Goal: Transaction & Acquisition: Obtain resource

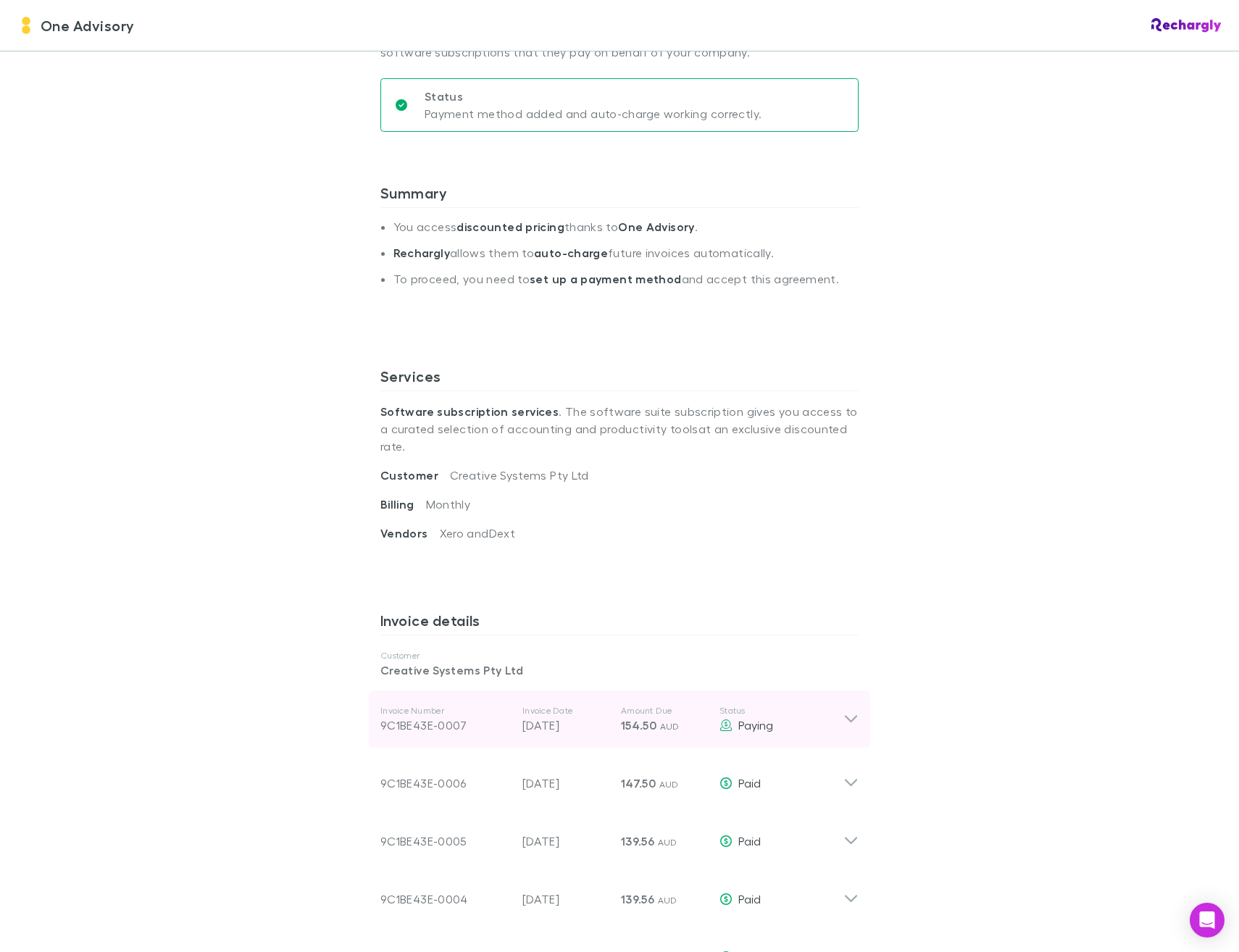
scroll to position [218, 0]
click at [845, 712] on icon at bounding box center [851, 716] width 12 height 8
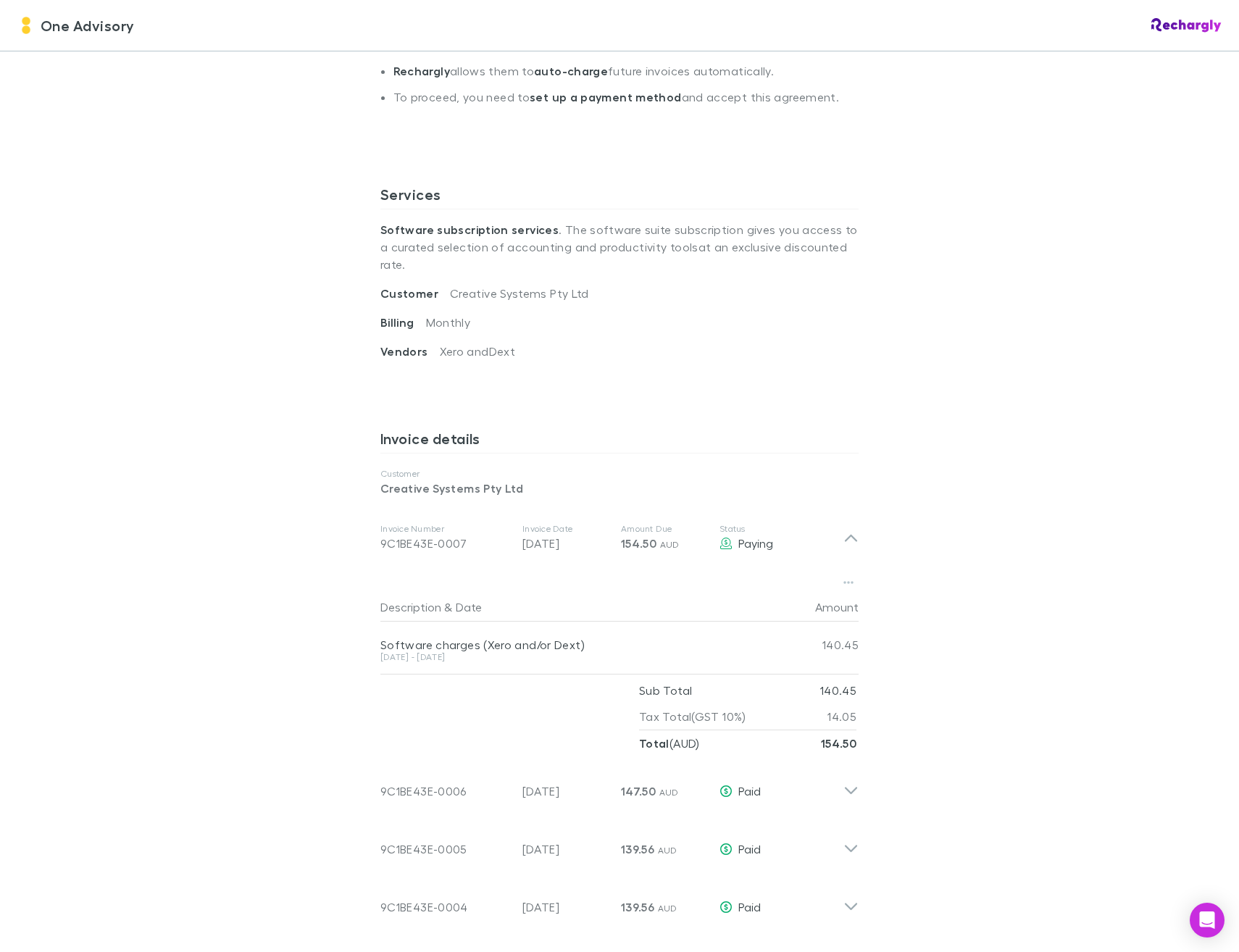
scroll to position [434, 0]
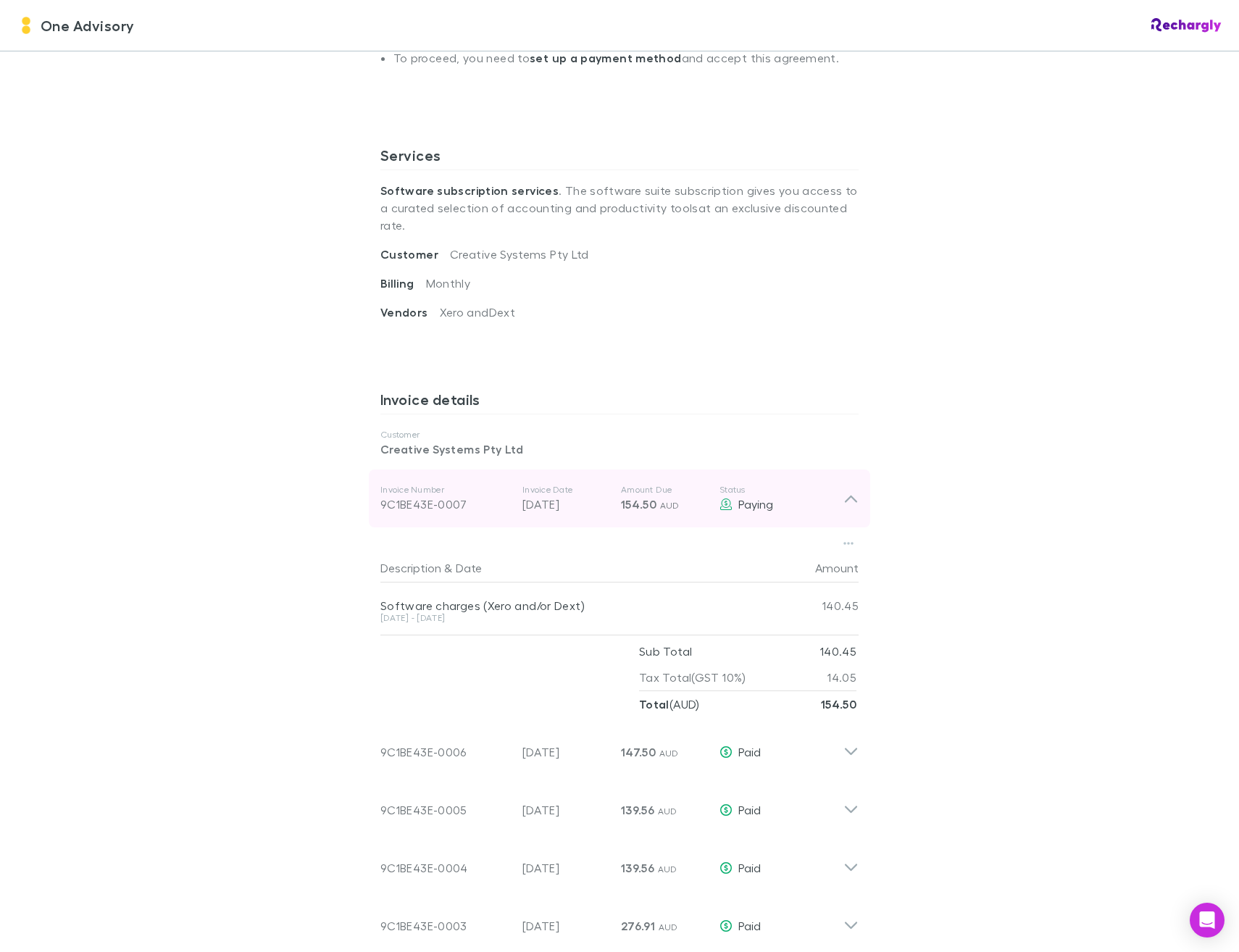
click at [399, 496] on div "9C1BE43E-0007" at bounding box center [445, 504] width 131 height 17
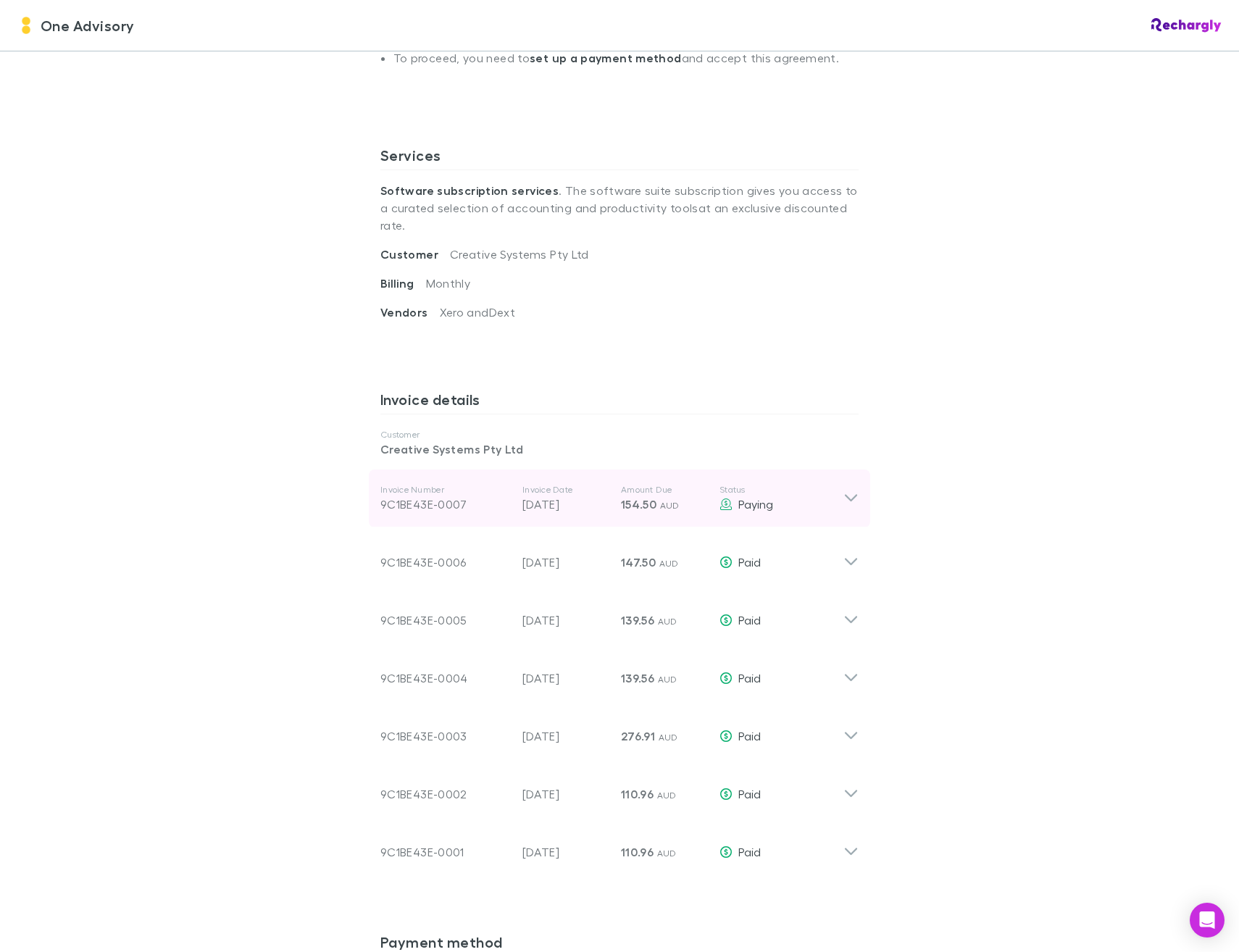
click at [399, 496] on div "9C1BE43E-0007" at bounding box center [445, 504] width 131 height 17
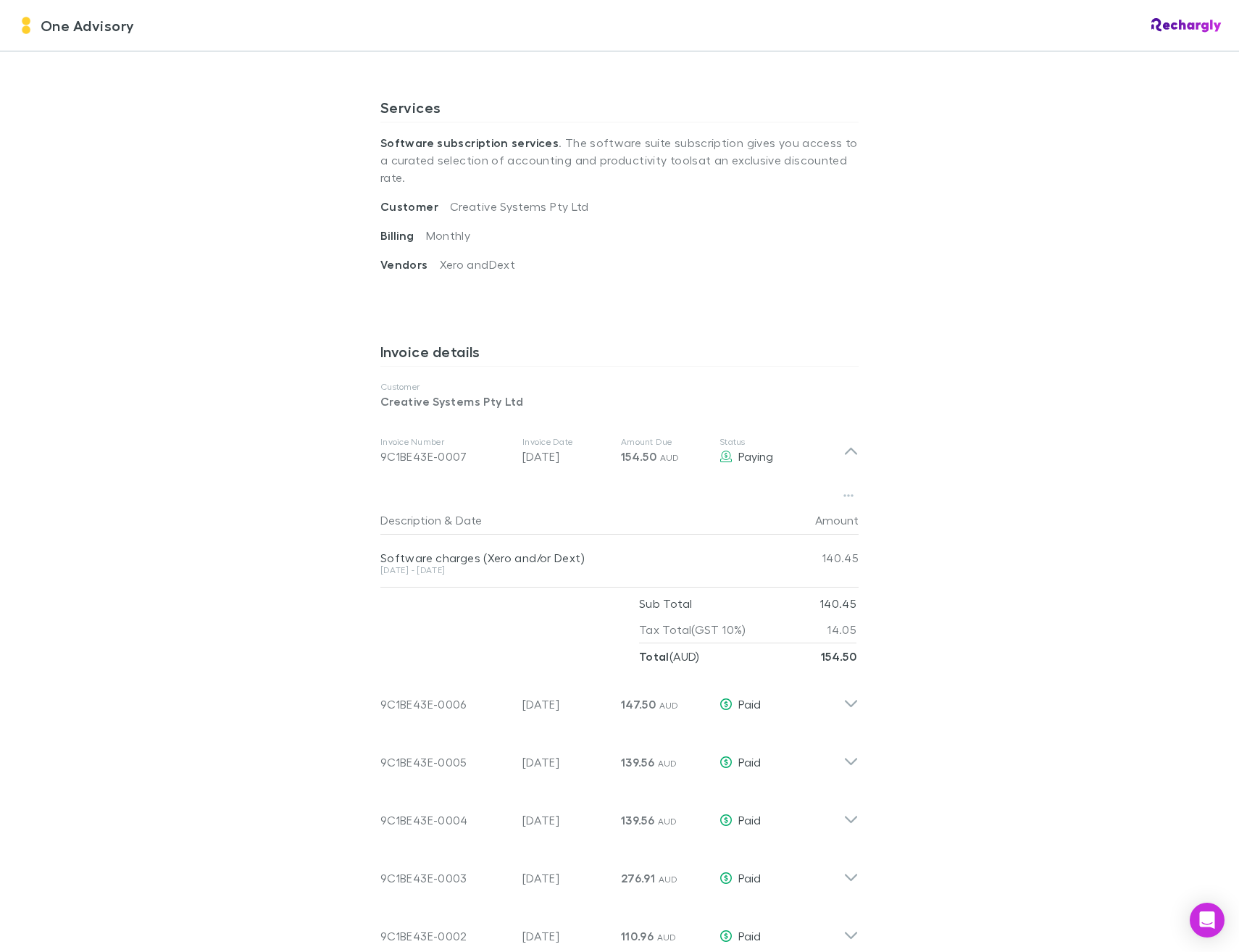
scroll to position [507, 0]
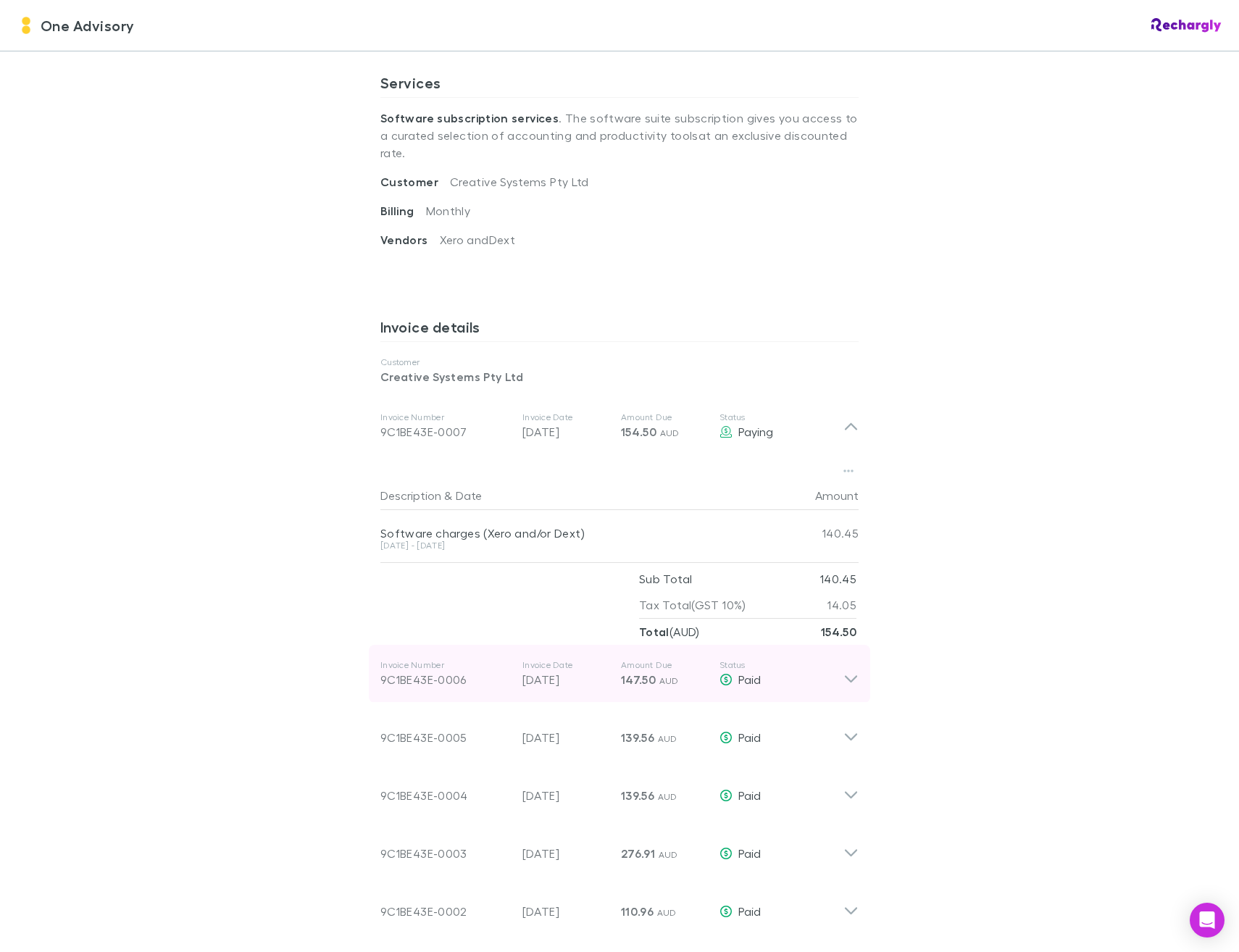
click at [742, 672] on span "Paid" at bounding box center [750, 679] width 23 height 14
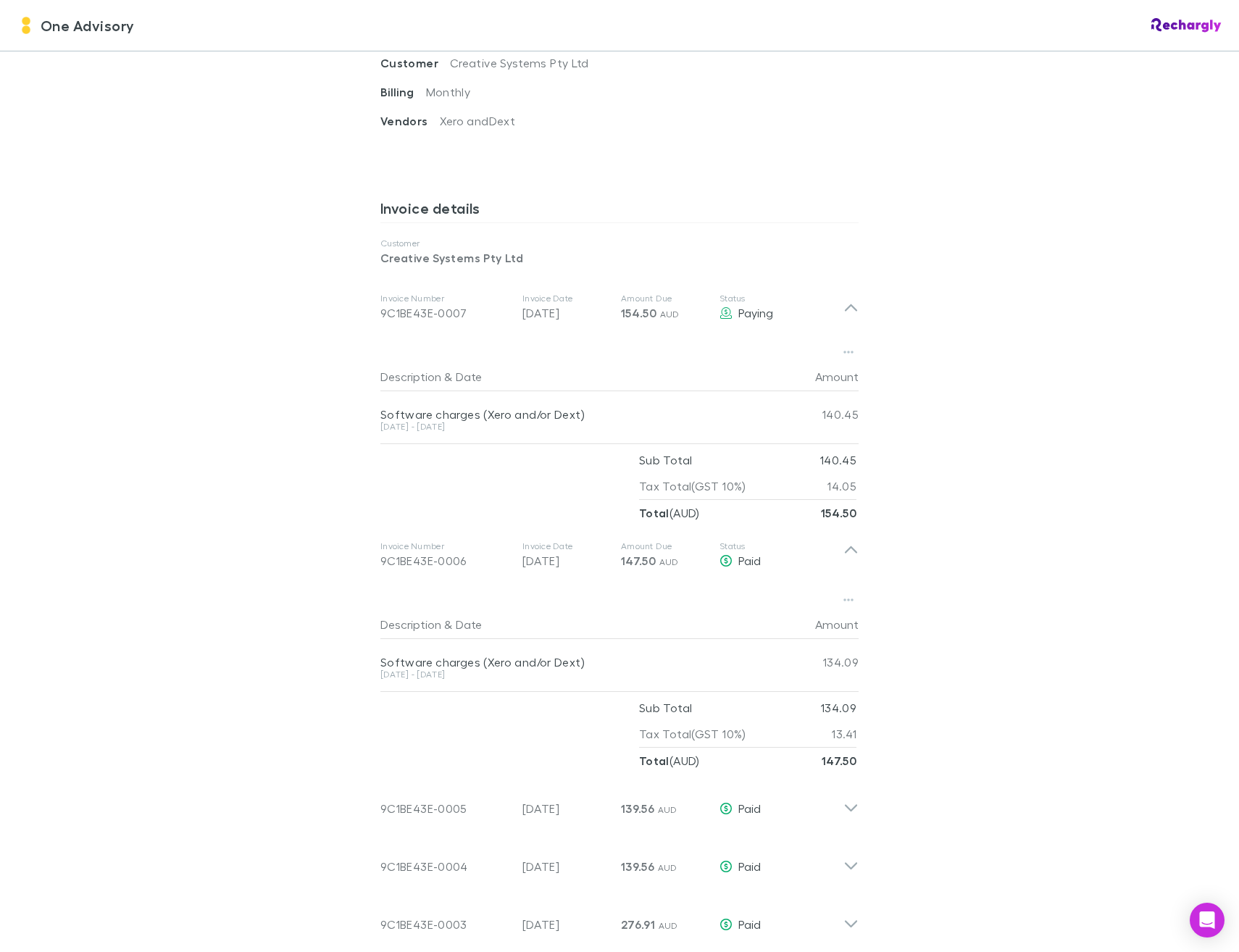
scroll to position [652, 0]
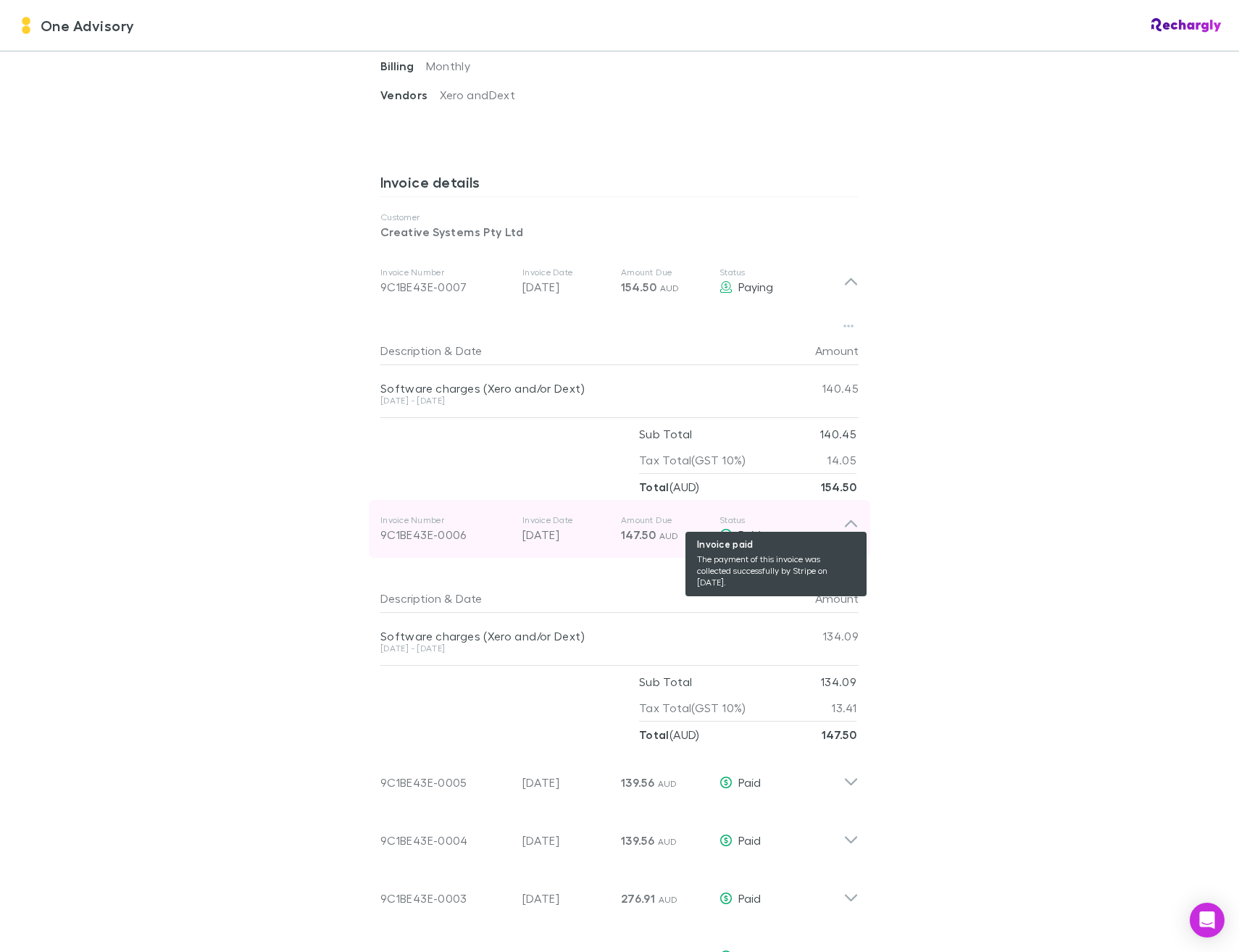
click at [739, 527] on span "Paid" at bounding box center [750, 534] width 23 height 14
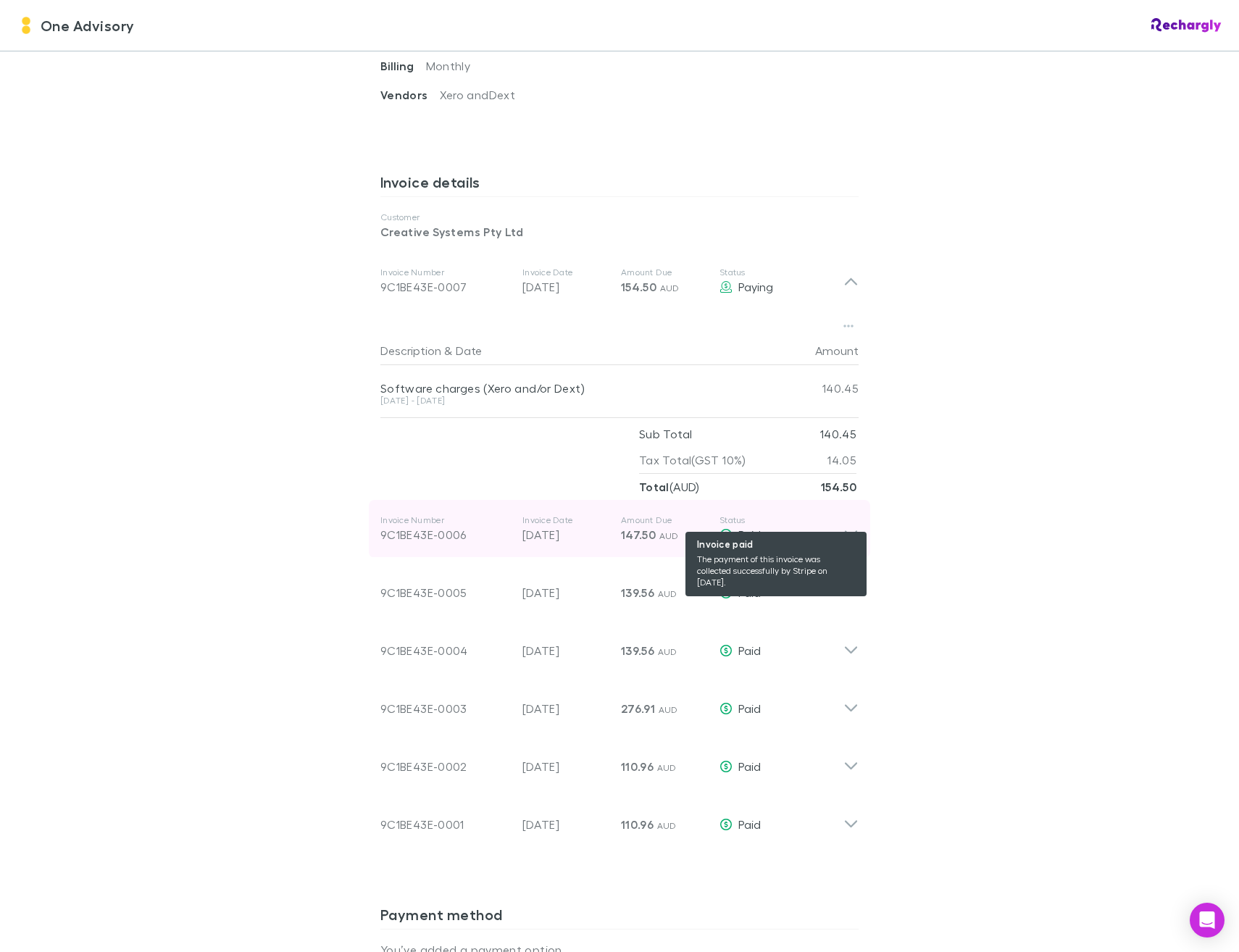
click at [739, 527] on span "Paid" at bounding box center [750, 534] width 23 height 14
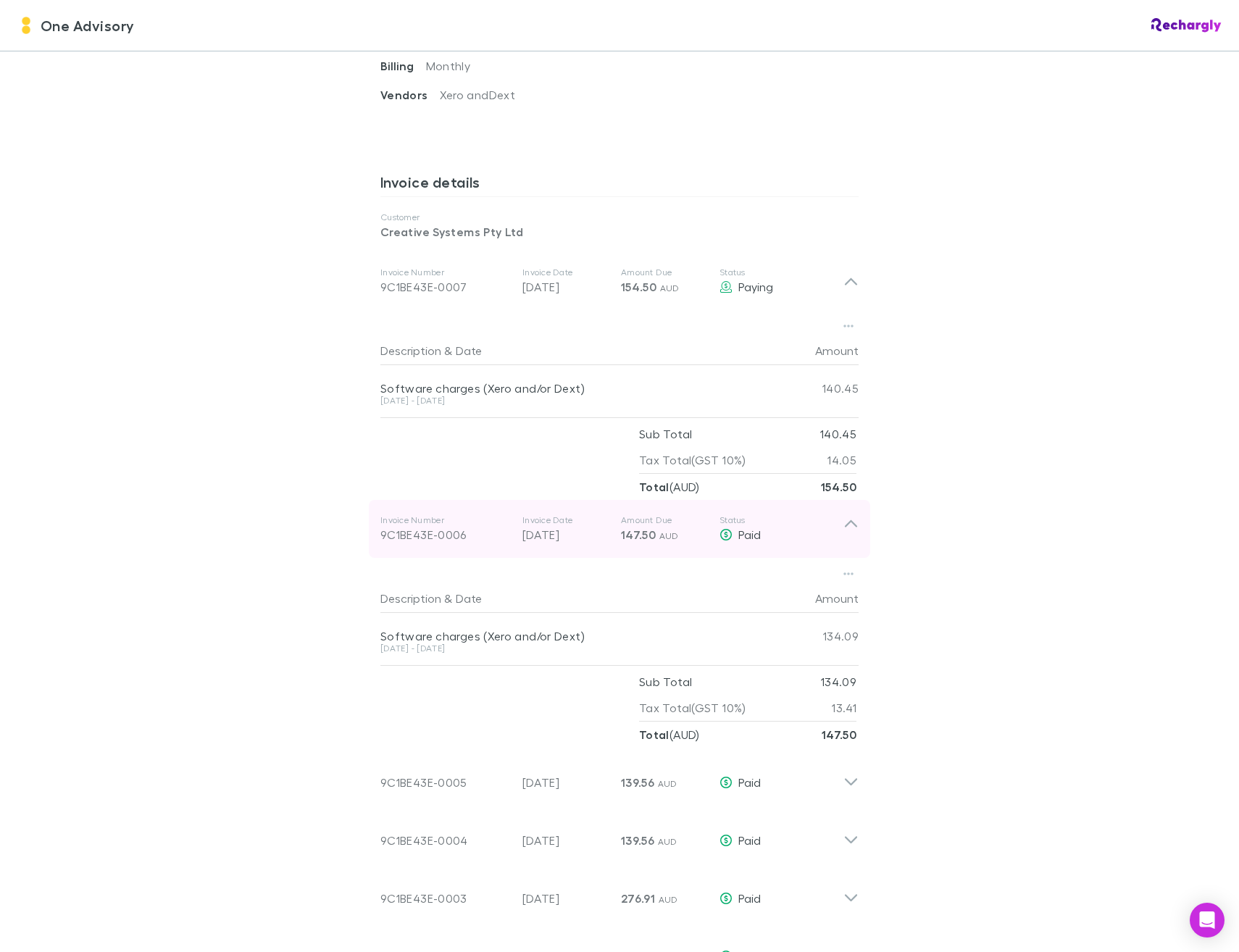
click at [424, 526] on div "9C1BE43E-0006" at bounding box center [445, 534] width 131 height 17
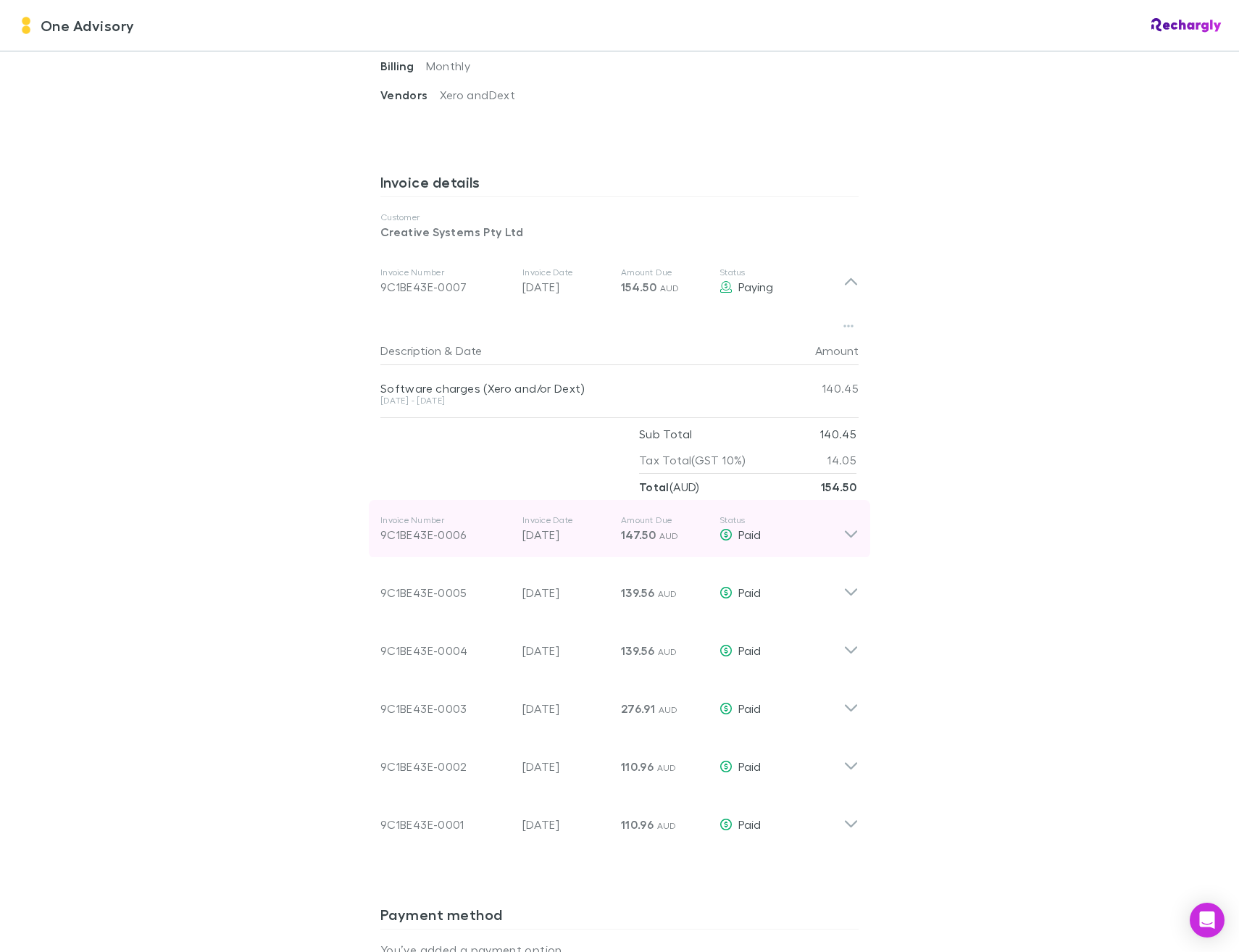
click at [424, 526] on div "9C1BE43E-0006" at bounding box center [445, 534] width 131 height 17
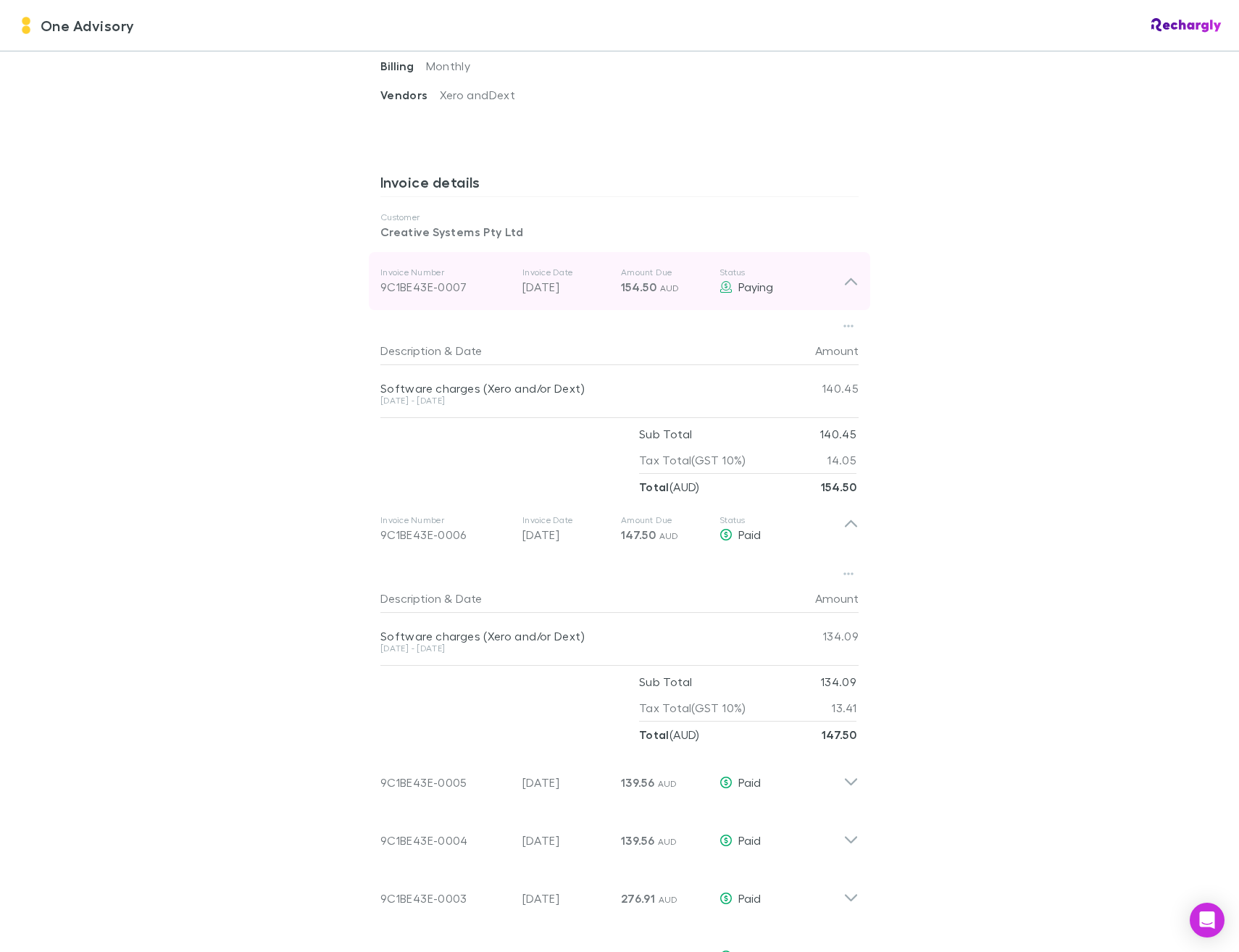
click at [420, 278] on div "9C1BE43E-0007" at bounding box center [445, 286] width 131 height 17
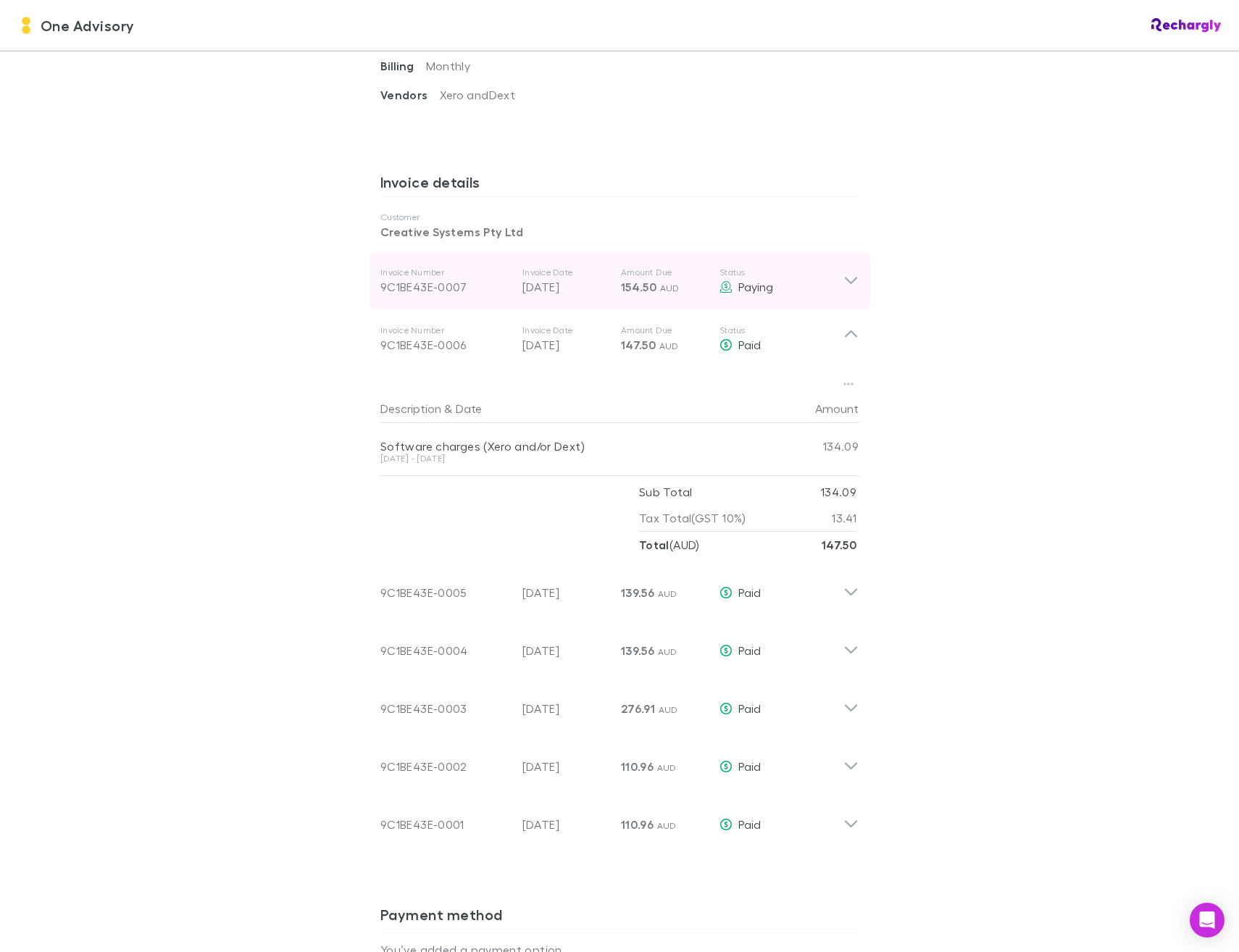
click at [844, 272] on icon at bounding box center [851, 280] width 15 height 17
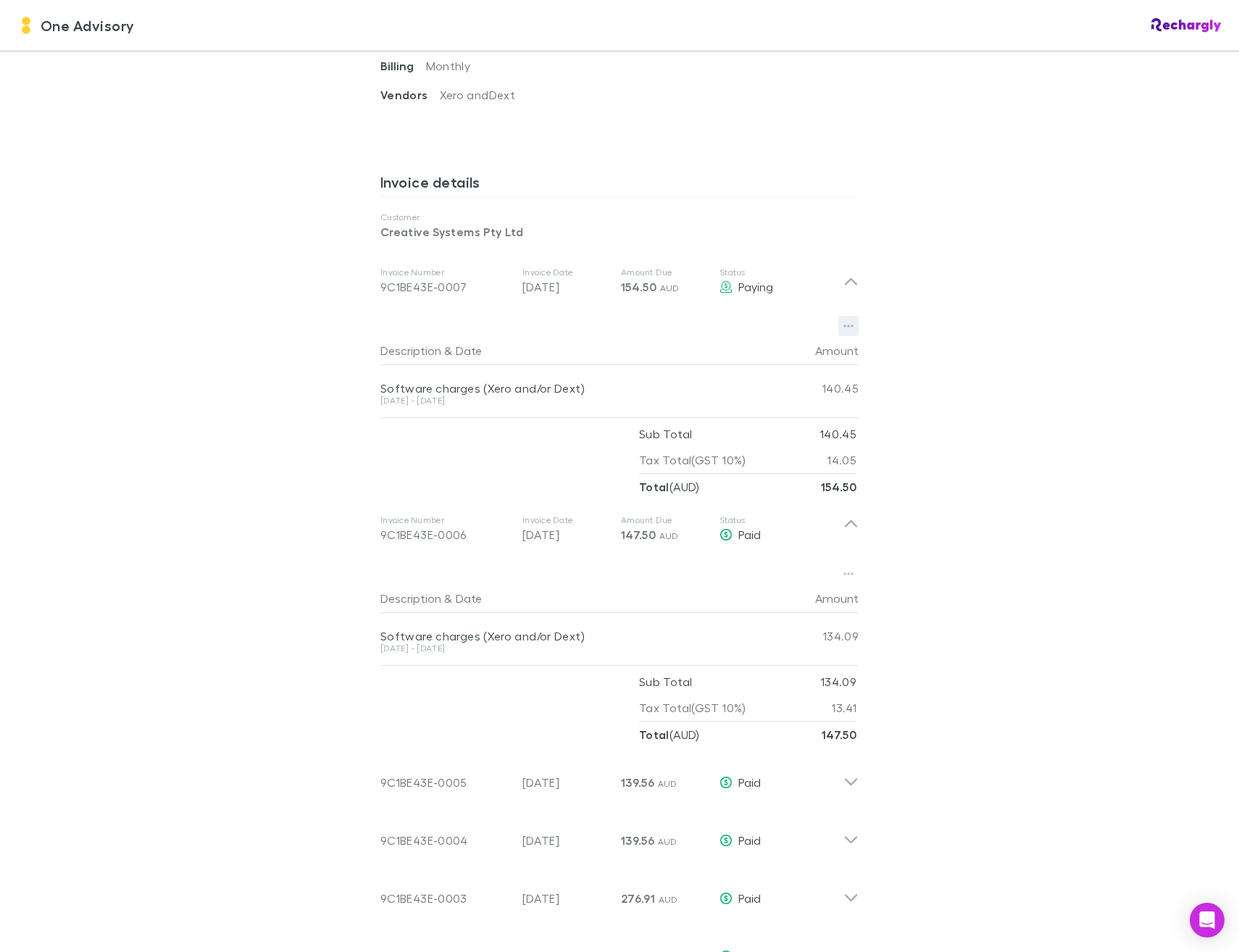
click at [844, 320] on icon "button" at bounding box center [848, 326] width 10 height 11
click at [756, 330] on p "Download PDF" at bounding box center [754, 337] width 176 height 17
